Goal: Entertainment & Leisure: Consume media (video, audio)

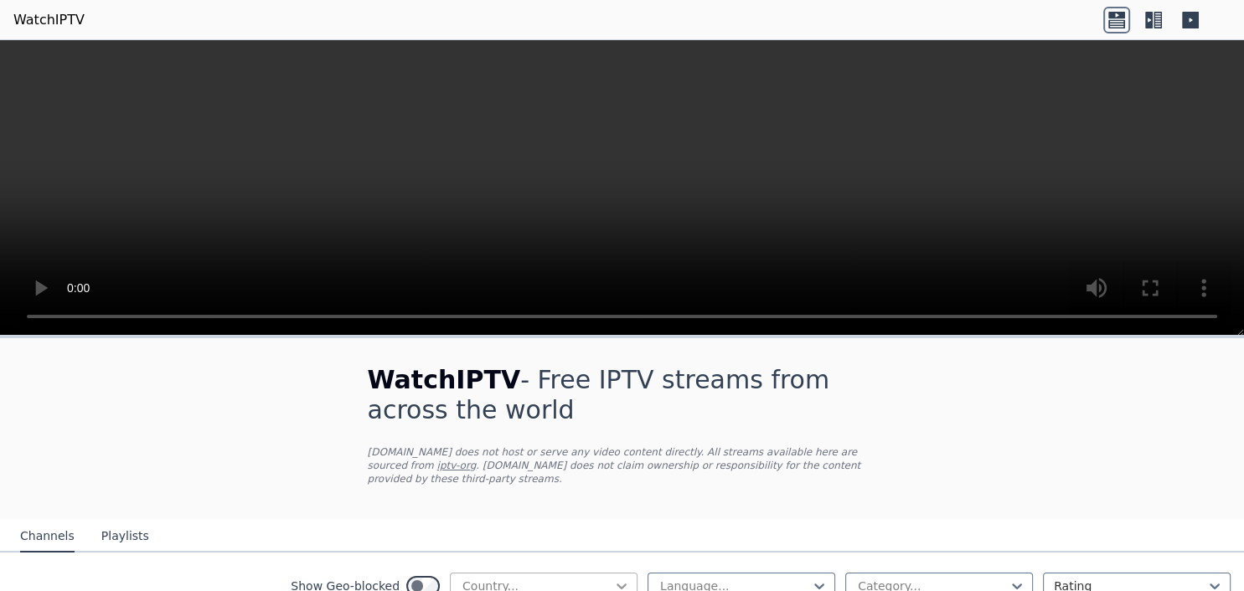
drag, startPoint x: 545, startPoint y: 570, endPoint x: 621, endPoint y: 568, distance: 76.3
click at [545, 578] on div at bounding box center [537, 586] width 152 height 17
click at [621, 578] on icon at bounding box center [621, 586] width 17 height 17
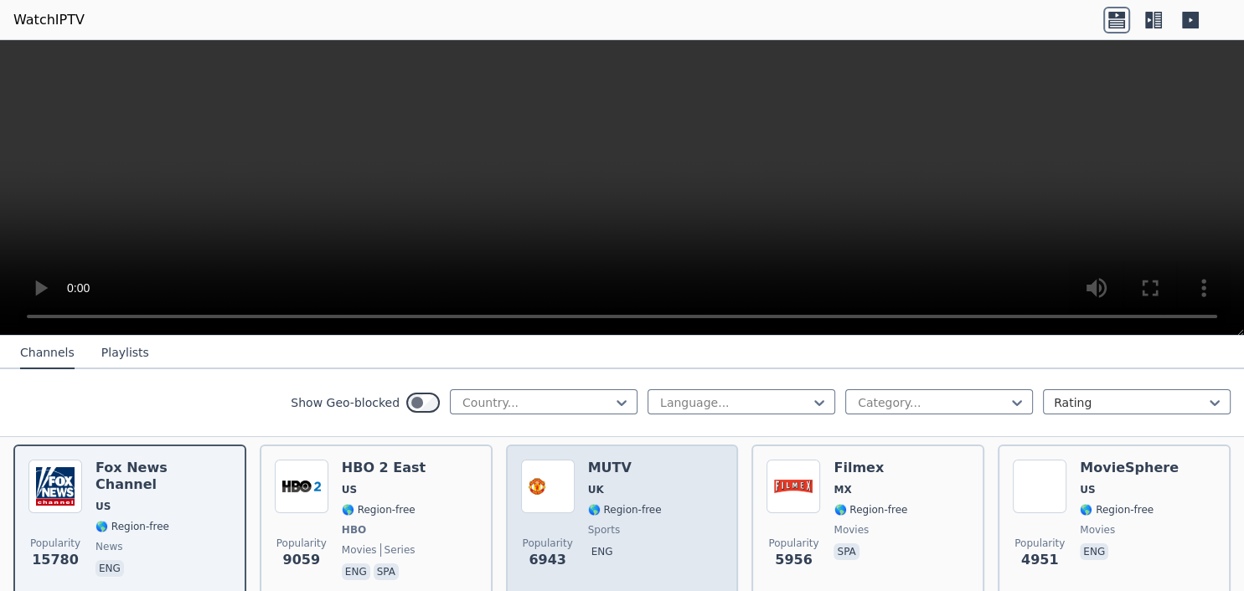
scroll to position [217, 0]
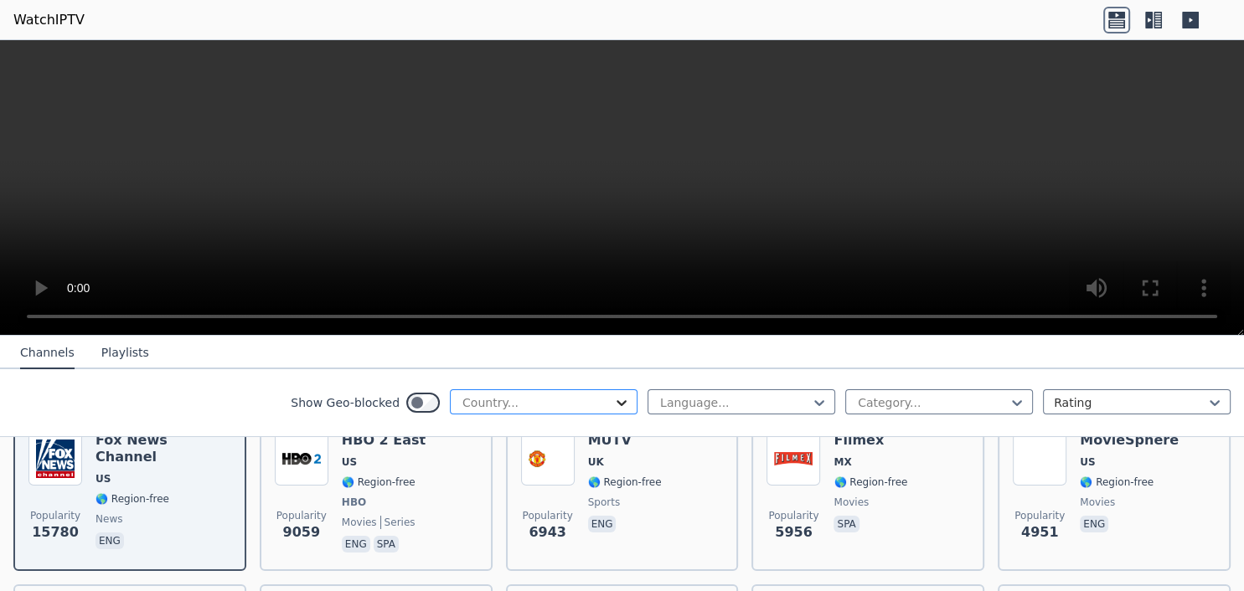
click at [622, 398] on icon at bounding box center [621, 402] width 17 height 17
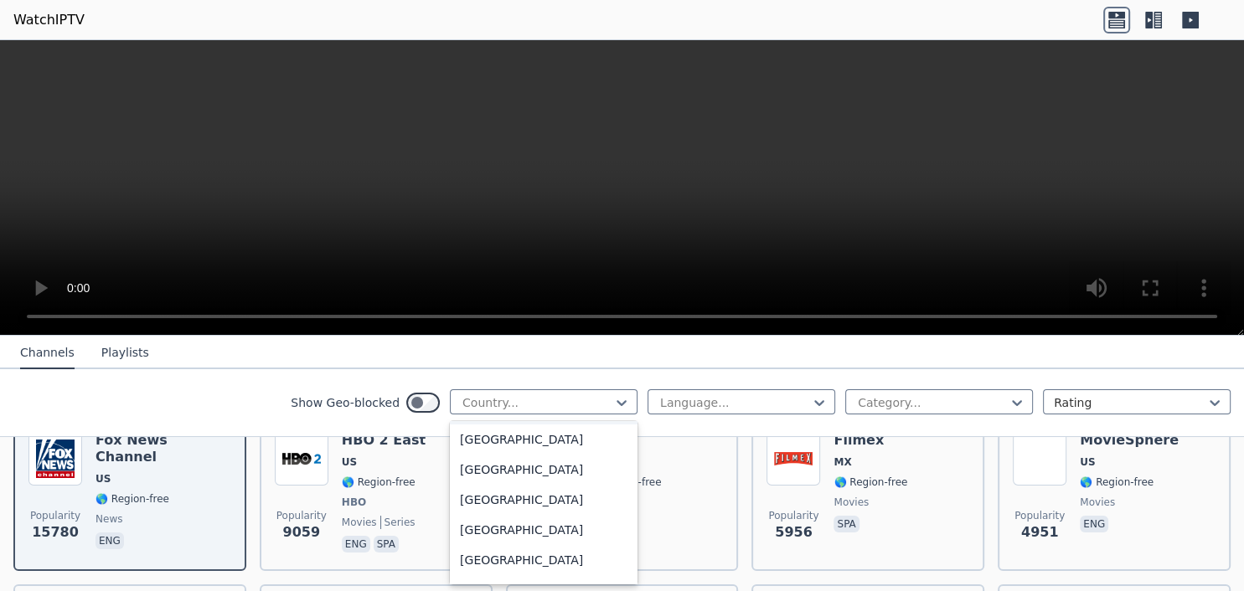
scroll to position [325, 0]
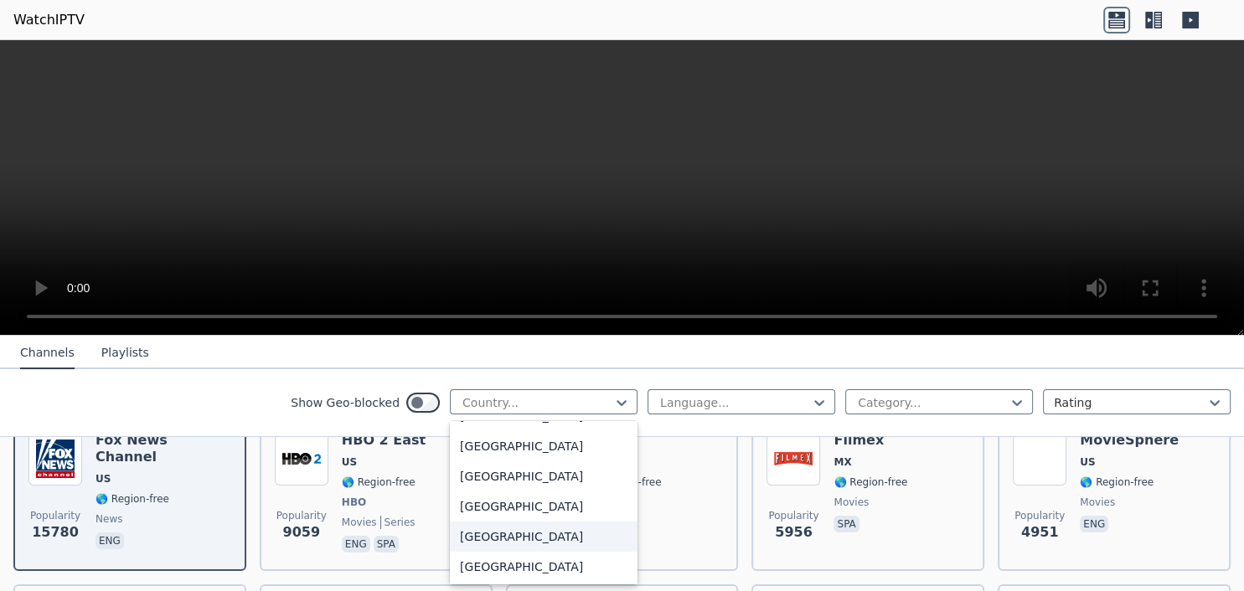
click at [504, 538] on div "[GEOGRAPHIC_DATA]" at bounding box center [544, 537] width 188 height 30
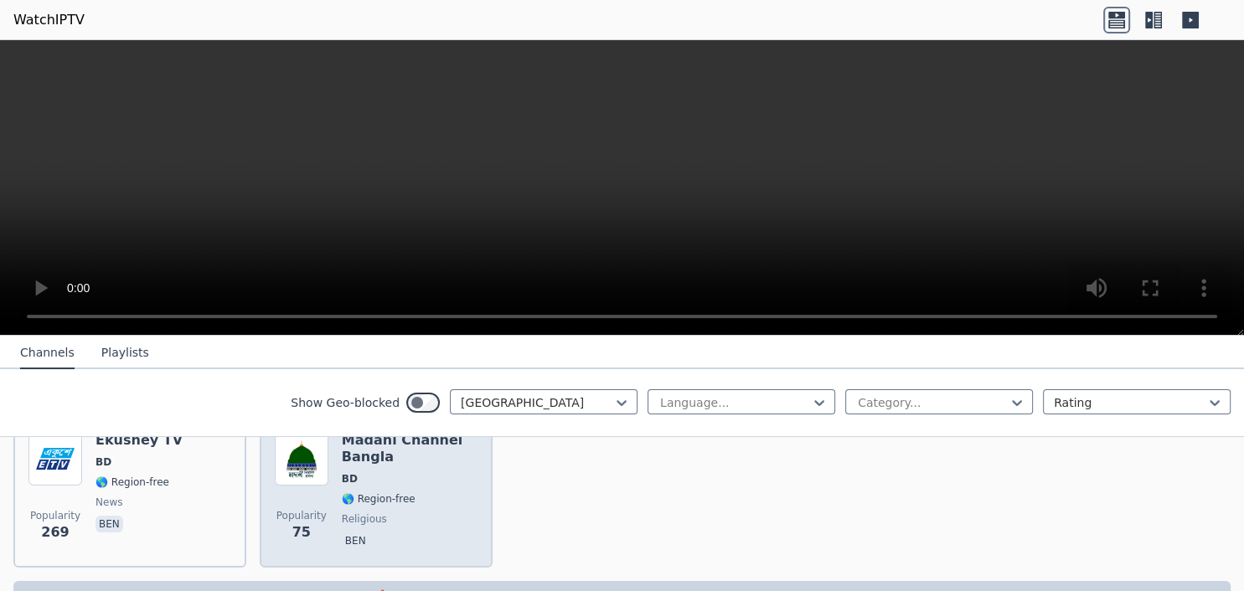
scroll to position [248, 0]
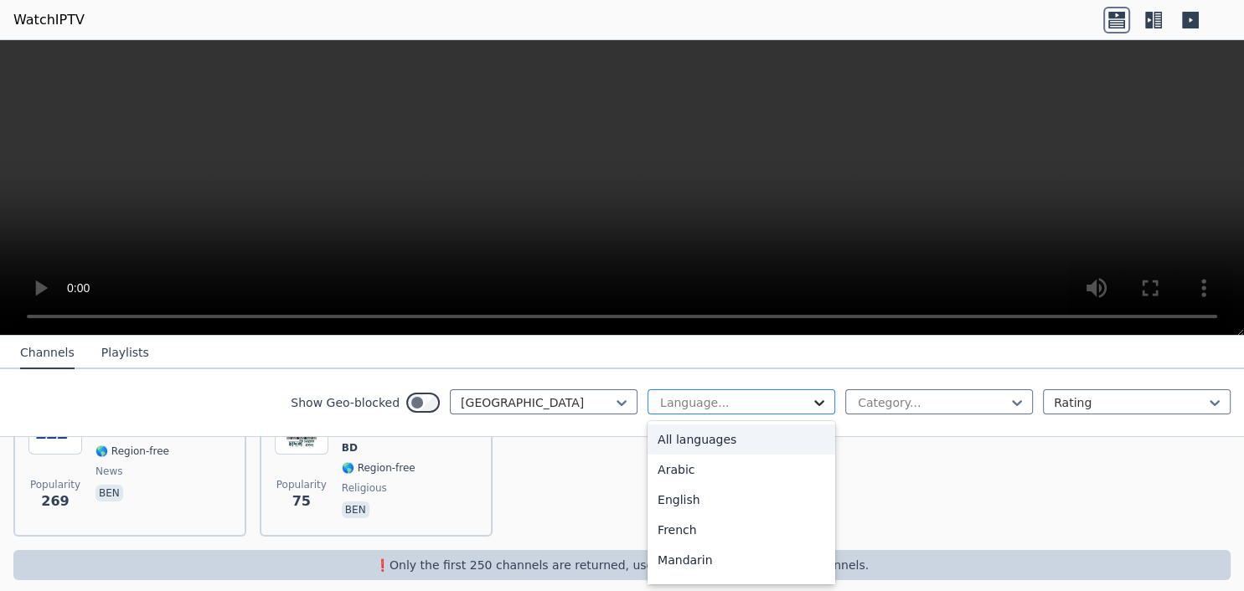
click at [811, 401] on div "Language..." at bounding box center [741, 401] width 188 height 25
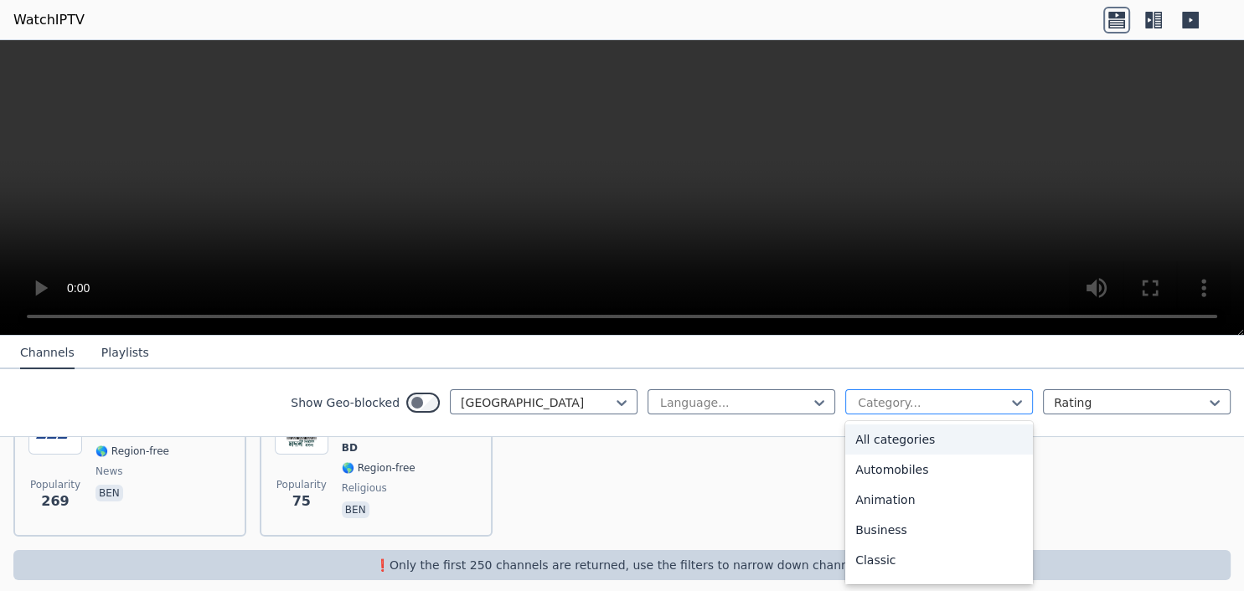
click at [906, 409] on div at bounding box center [932, 402] width 152 height 17
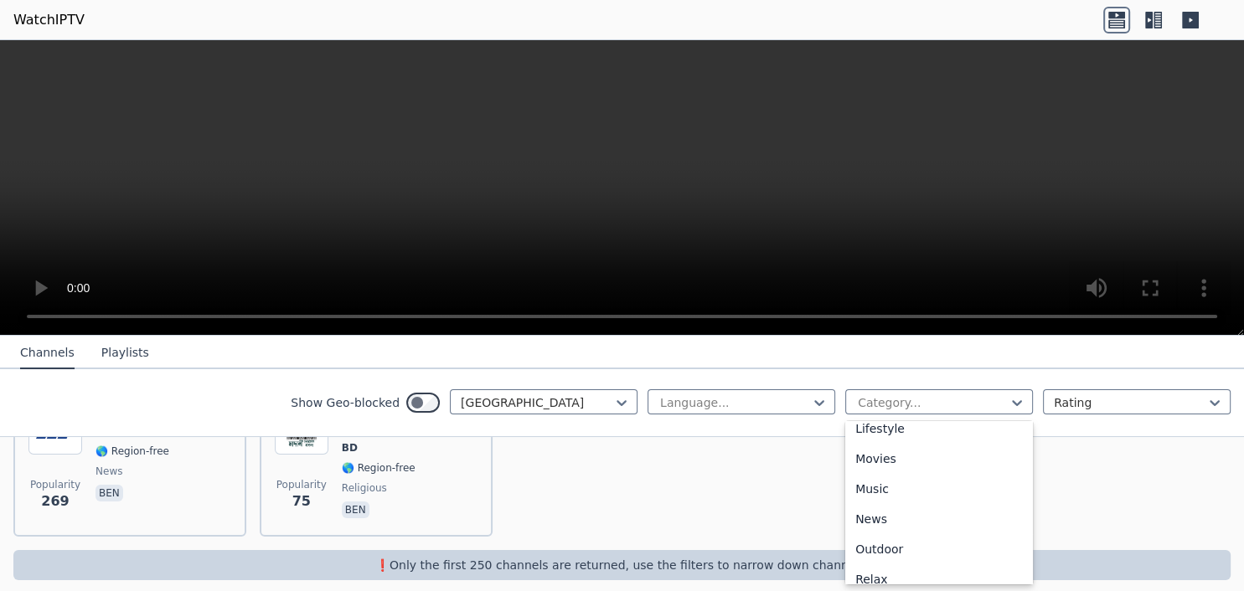
scroll to position [434, 0]
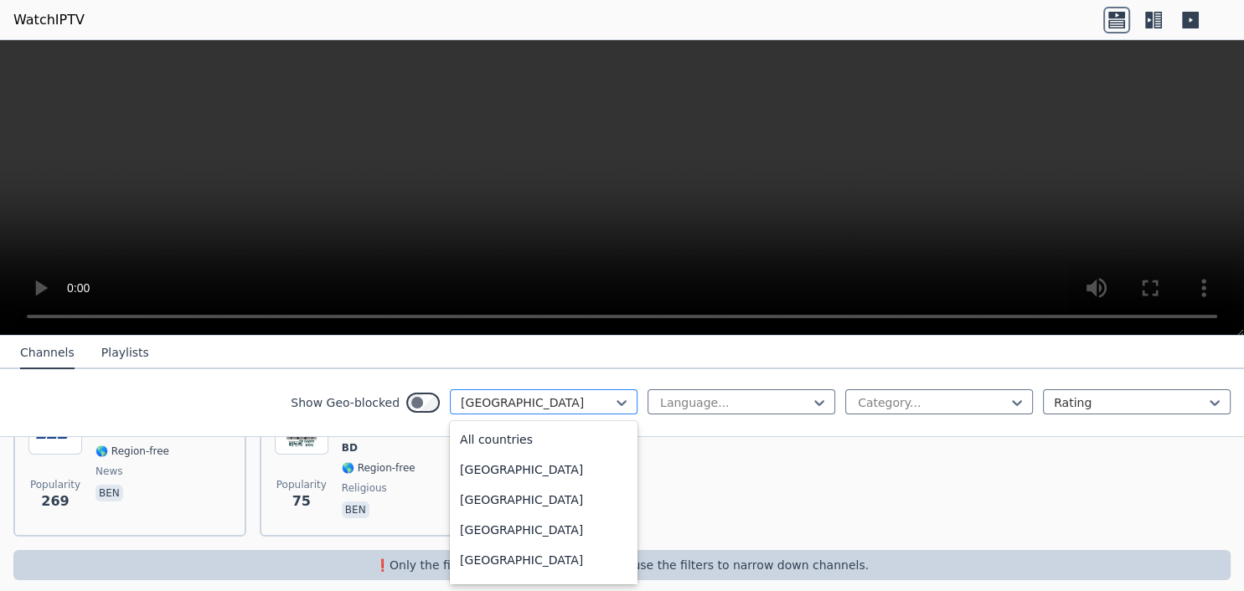
click at [589, 402] on div at bounding box center [537, 402] width 152 height 17
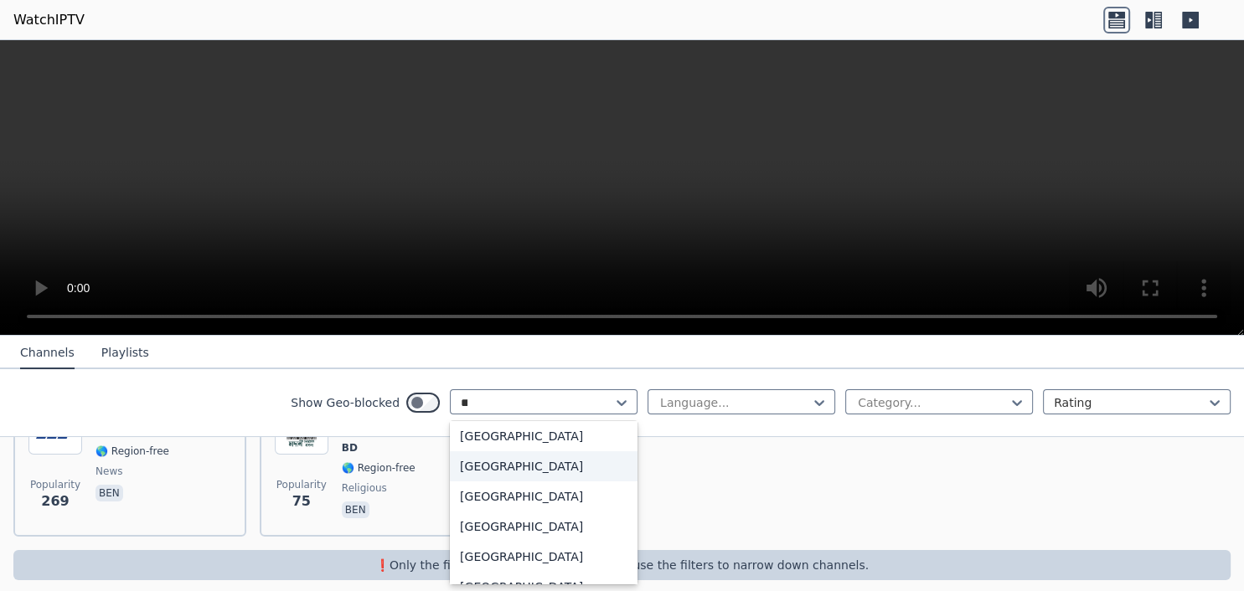
scroll to position [198, 0]
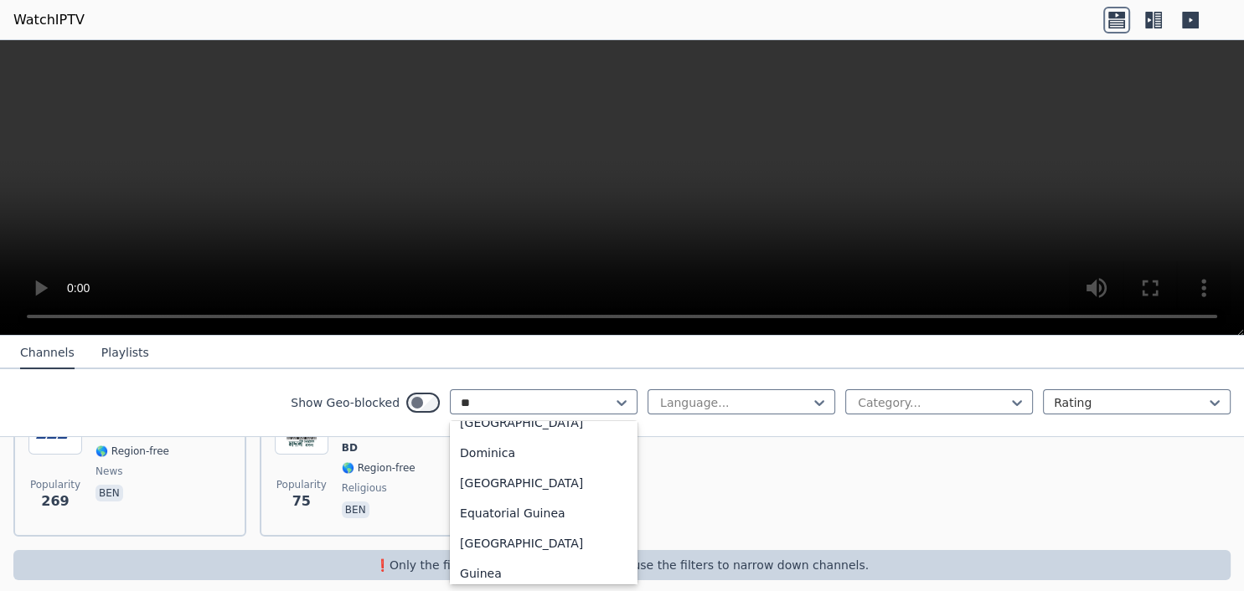
type input "***"
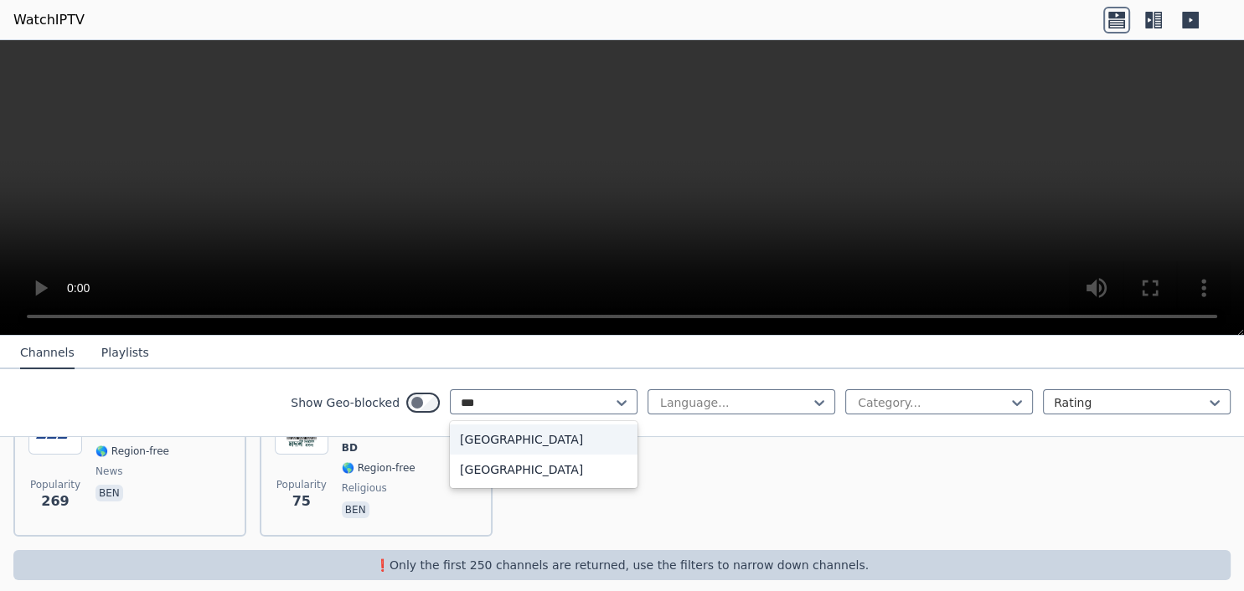
click at [532, 445] on div "[GEOGRAPHIC_DATA]" at bounding box center [544, 440] width 188 height 30
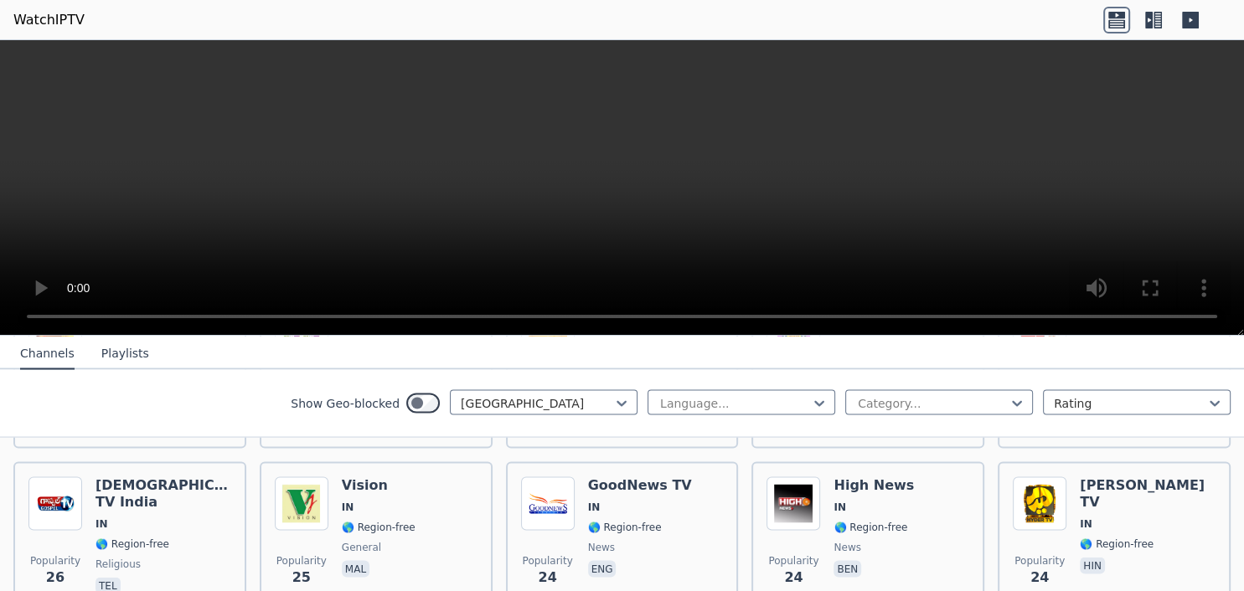
scroll to position [3396, 0]
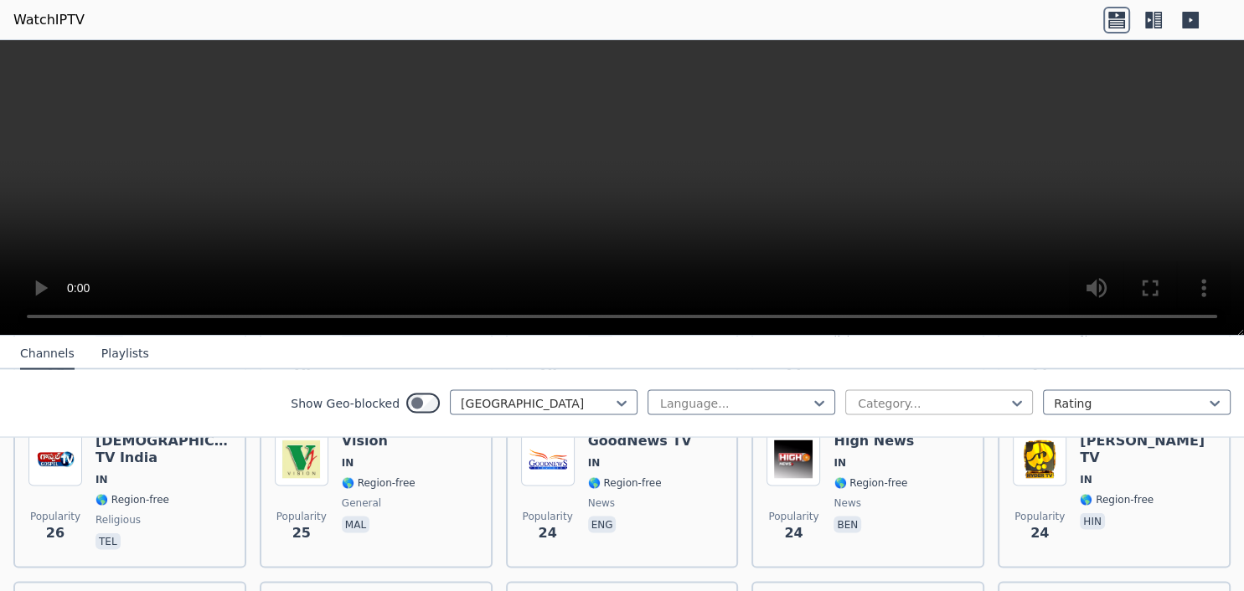
click at [906, 405] on div at bounding box center [932, 402] width 152 height 17
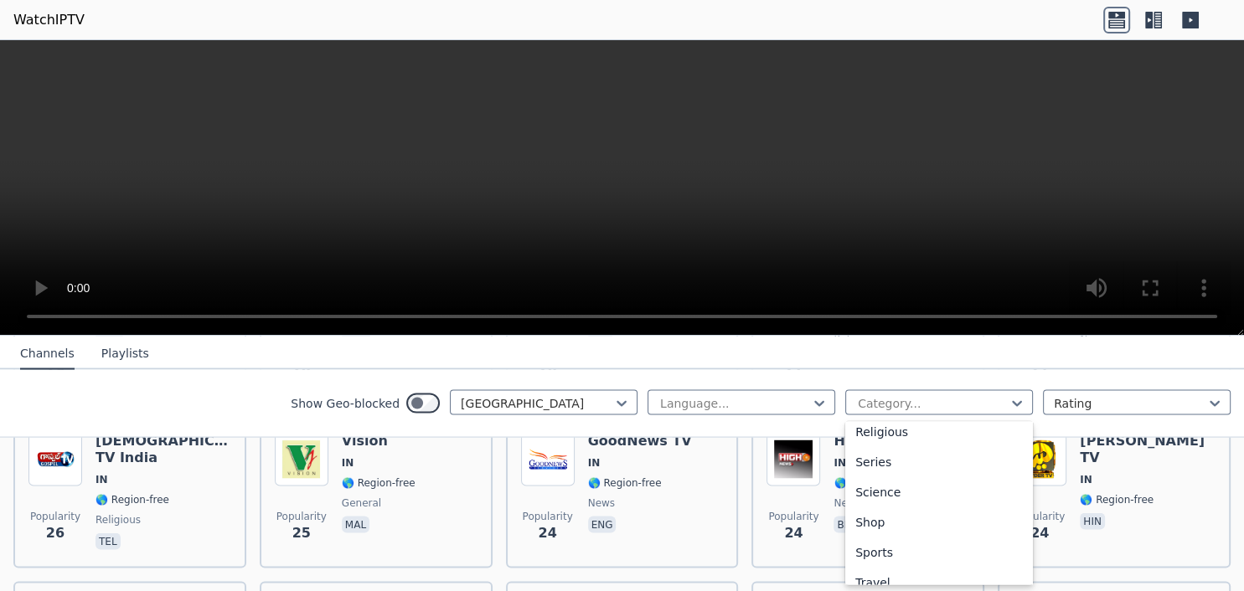
scroll to position [651, 0]
click at [883, 503] on div "Sports" at bounding box center [939, 512] width 188 height 30
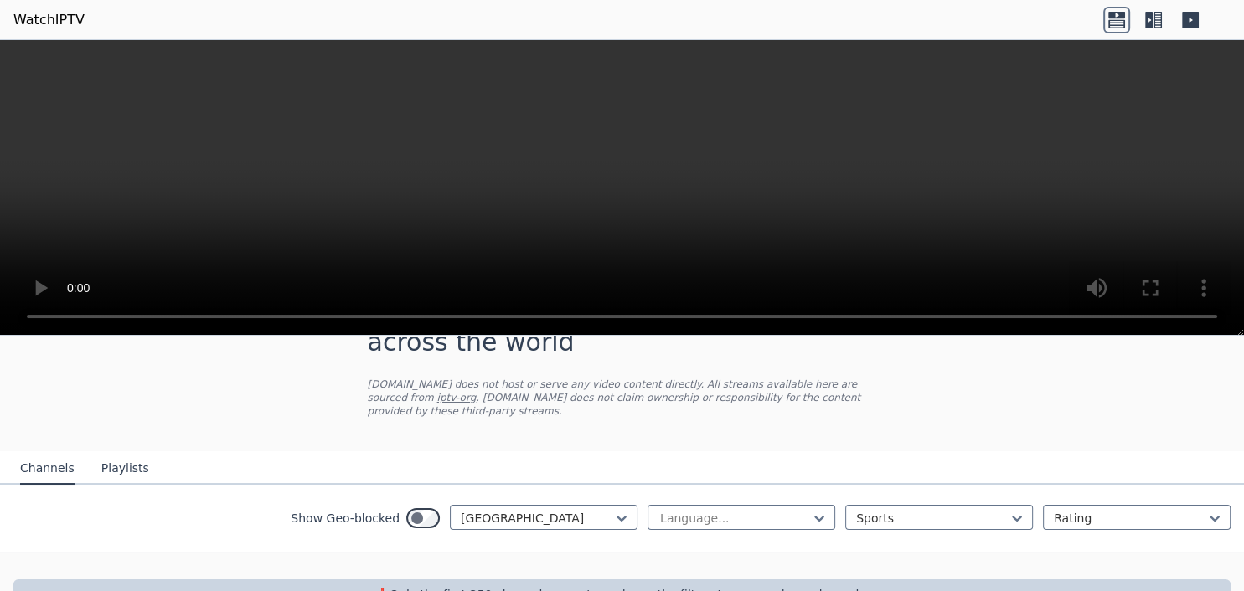
scroll to position [98, 0]
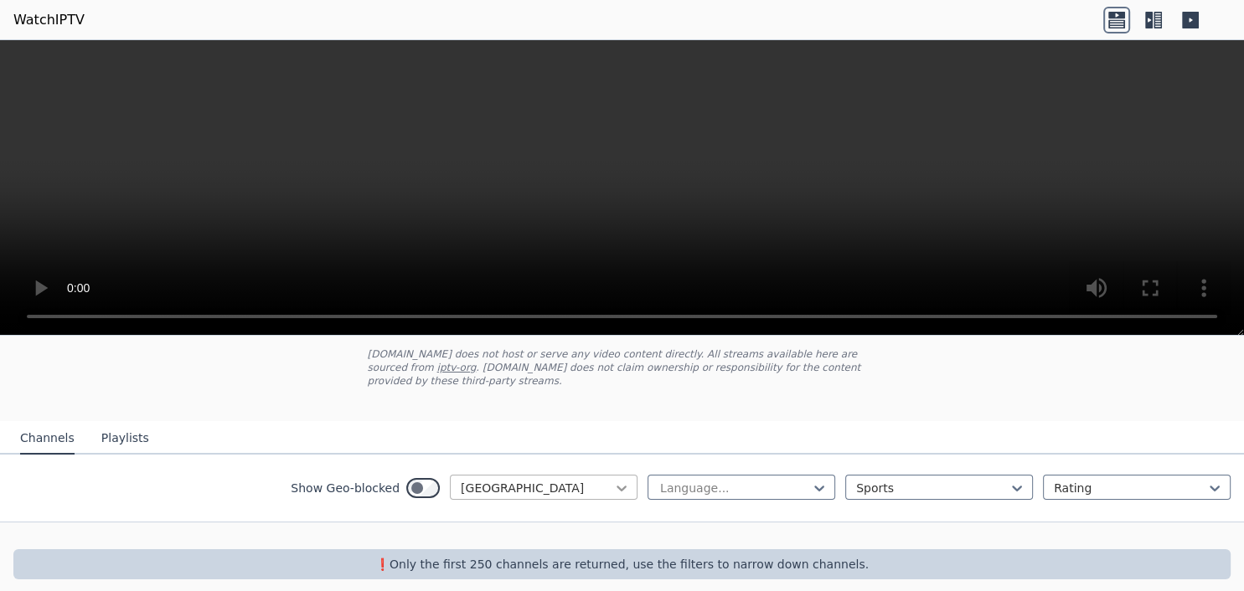
click at [623, 480] on icon at bounding box center [621, 488] width 17 height 17
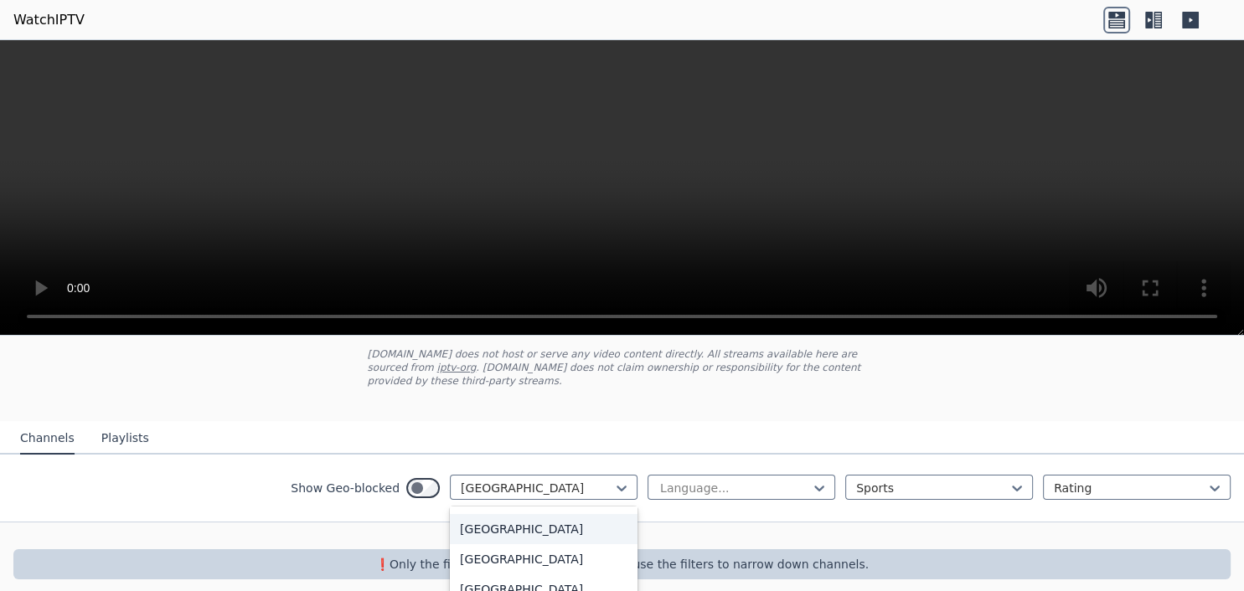
scroll to position [0, 0]
click at [510, 510] on div "All countries" at bounding box center [544, 525] width 188 height 30
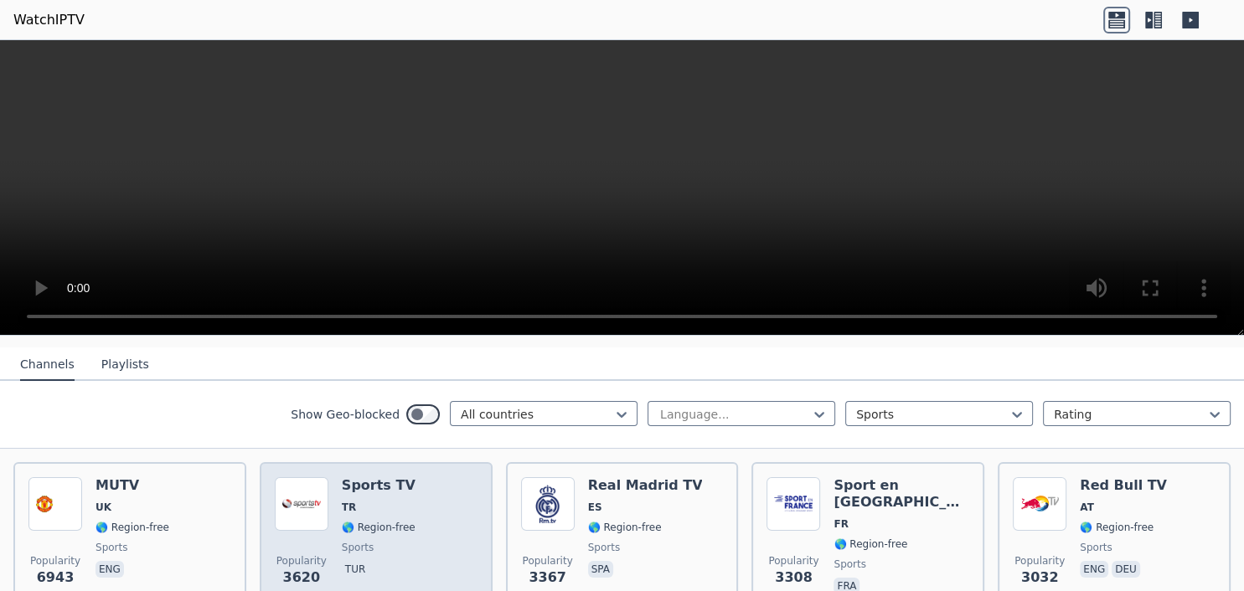
scroll to position [207, 0]
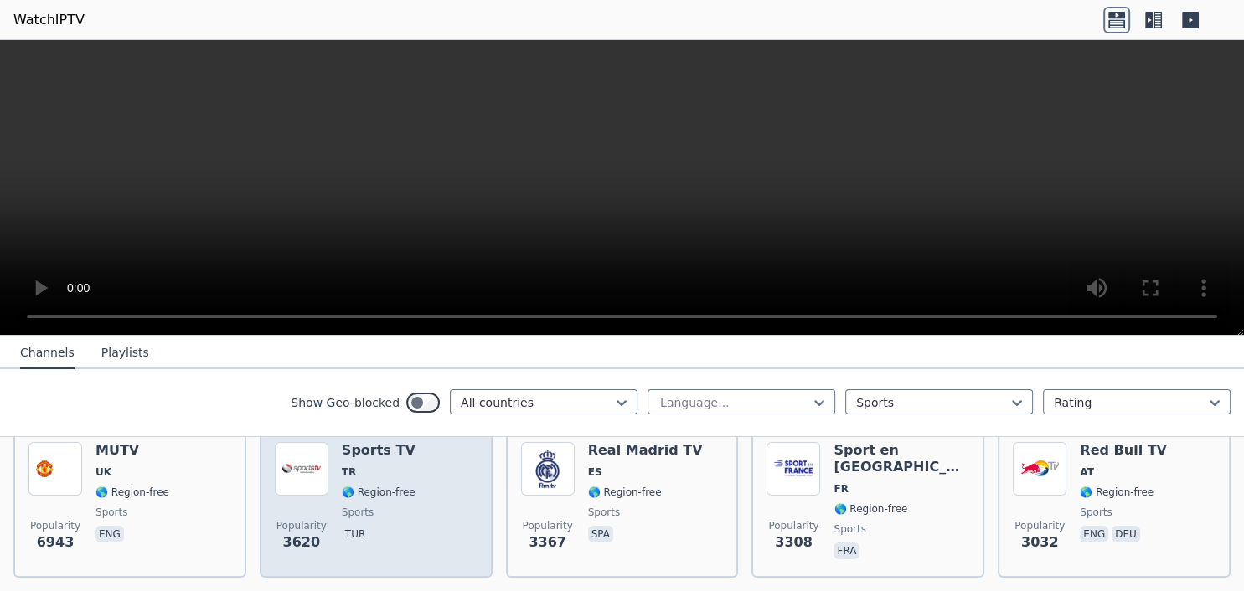
click at [357, 486] on span "🌎 Region-free" at bounding box center [379, 492] width 74 height 13
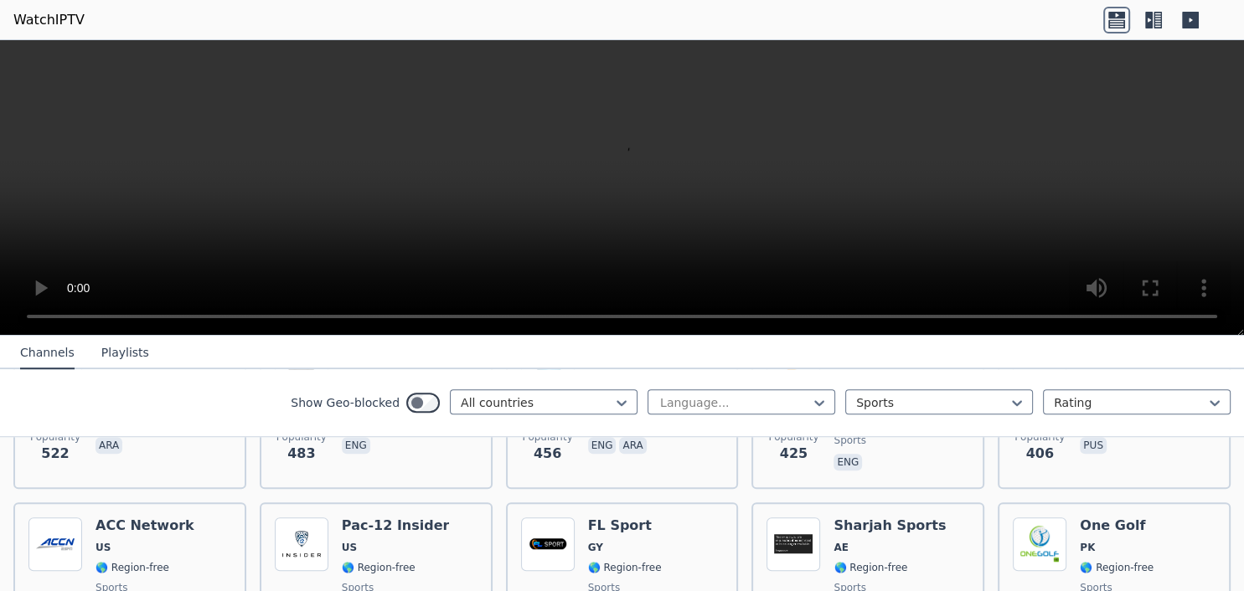
scroll to position [1509, 0]
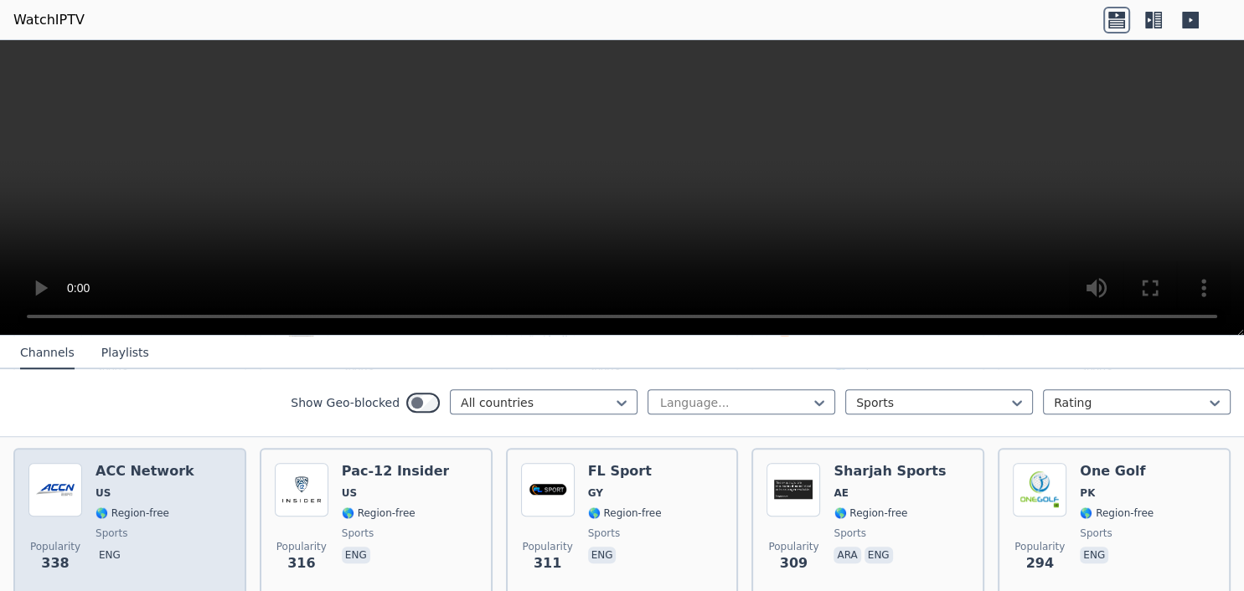
click at [144, 527] on span "sports" at bounding box center [144, 533] width 99 height 13
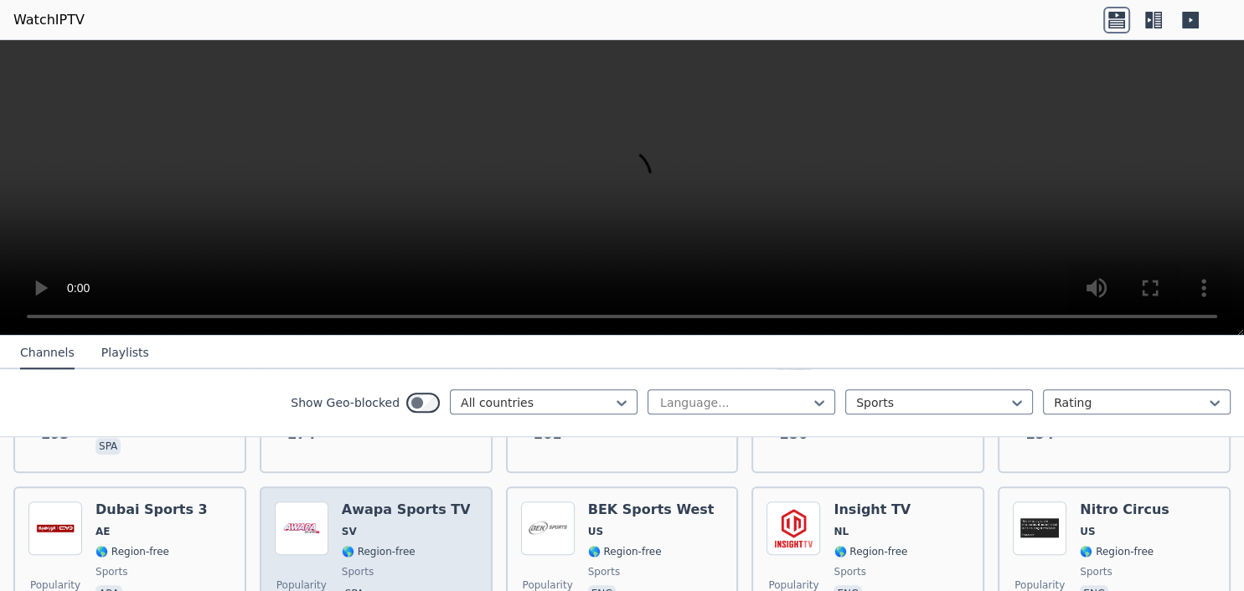
scroll to position [1835, 0]
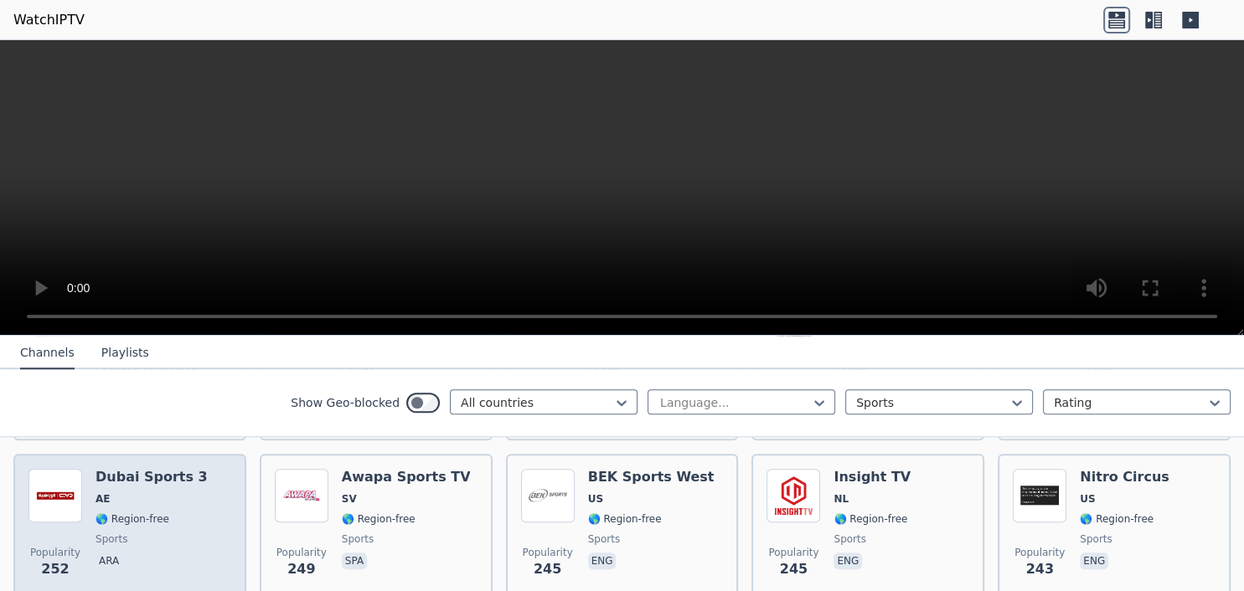
click at [159, 490] on div "Dubai Sports 3 AE 🌎 Region-free sports ara" at bounding box center [151, 529] width 112 height 121
click at [172, 490] on div "Dubai Sports 3 AE 🌎 Region-free sports ara" at bounding box center [151, 529] width 112 height 121
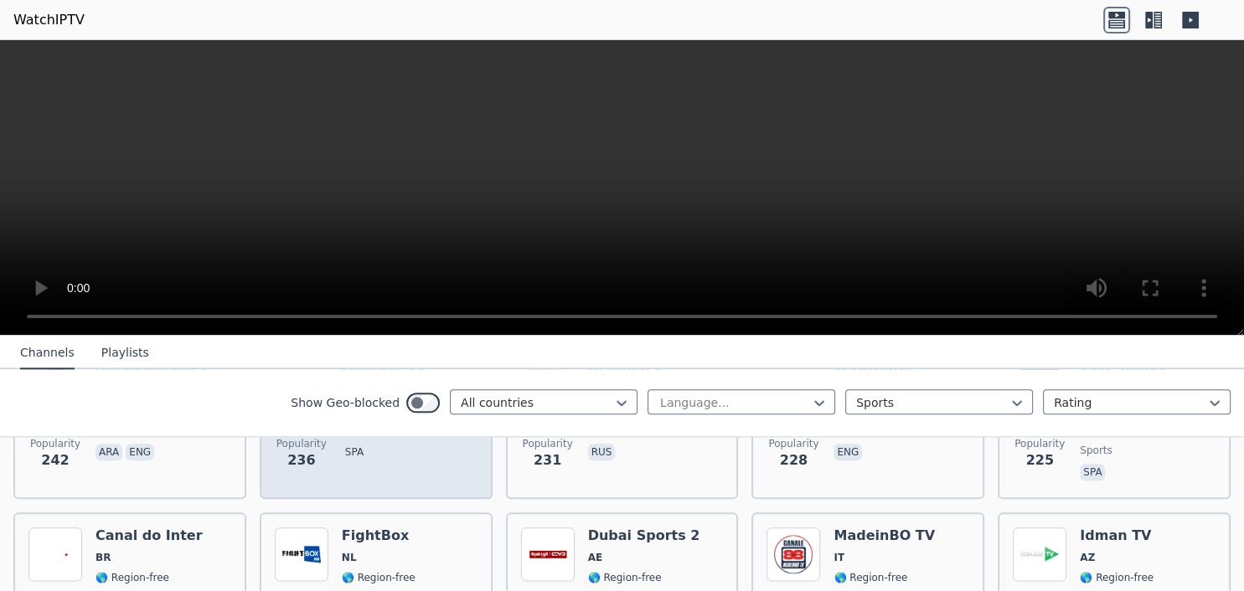
scroll to position [2161, 0]
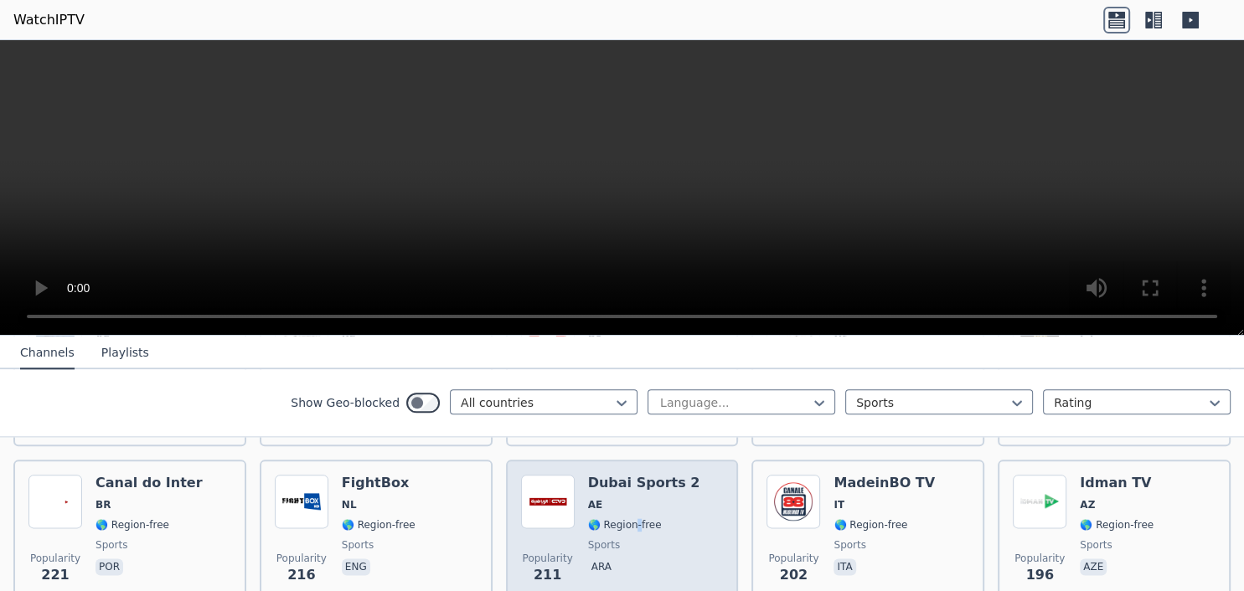
click at [636, 509] on div "Dubai Sports 2 AE 🌎 Region-free sports ara" at bounding box center [644, 535] width 112 height 121
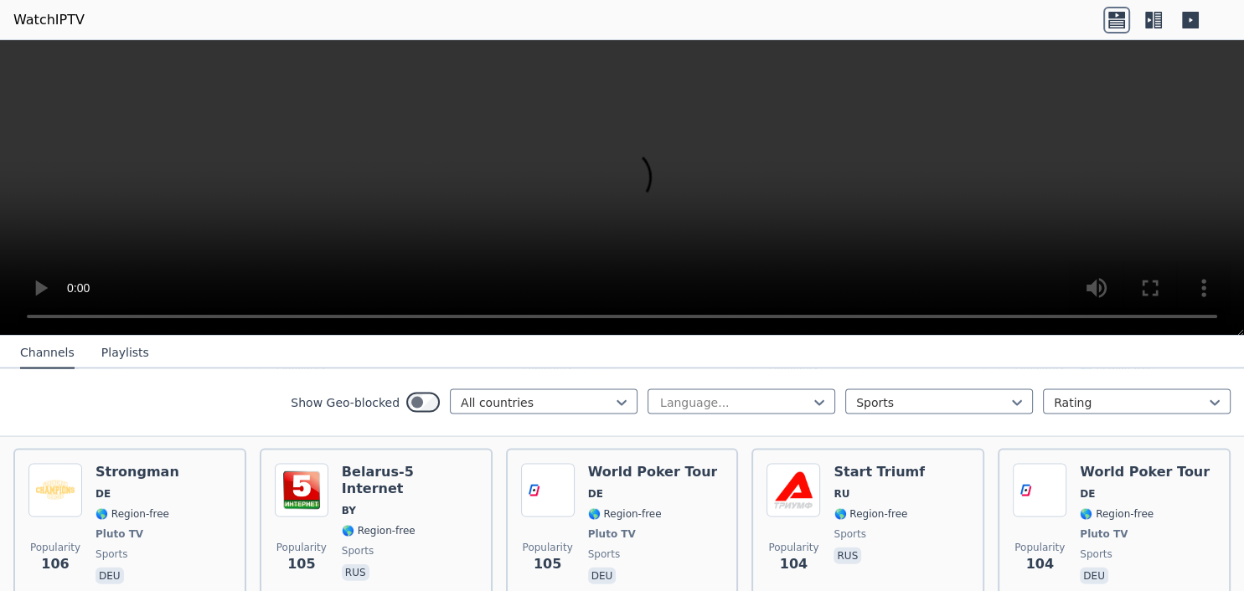
scroll to position [3680, 0]
click at [1151, 392] on div "Rating" at bounding box center [1137, 401] width 188 height 25
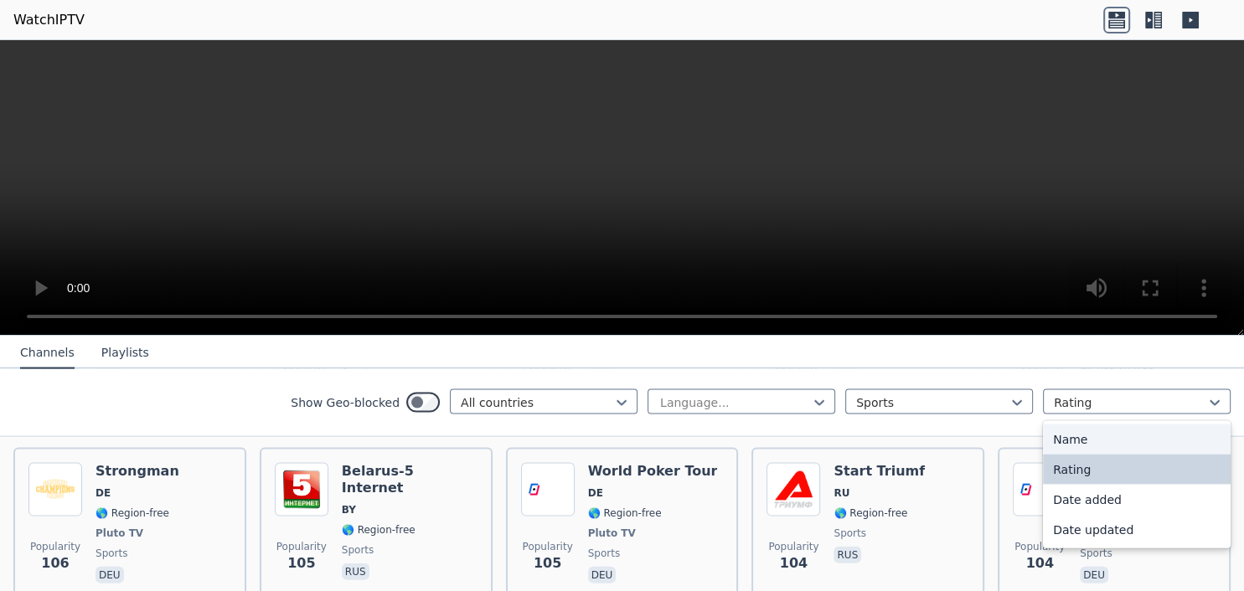
click at [1102, 440] on div "Name" at bounding box center [1137, 440] width 188 height 30
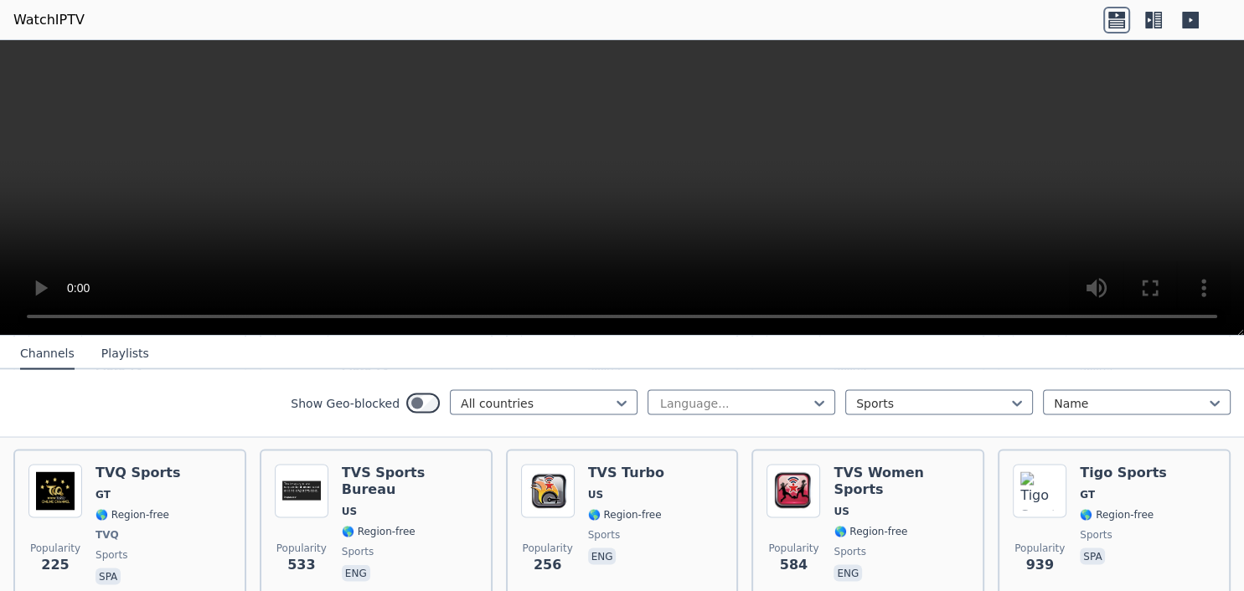
scroll to position [3339, 0]
